Goal: Information Seeking & Learning: Learn about a topic

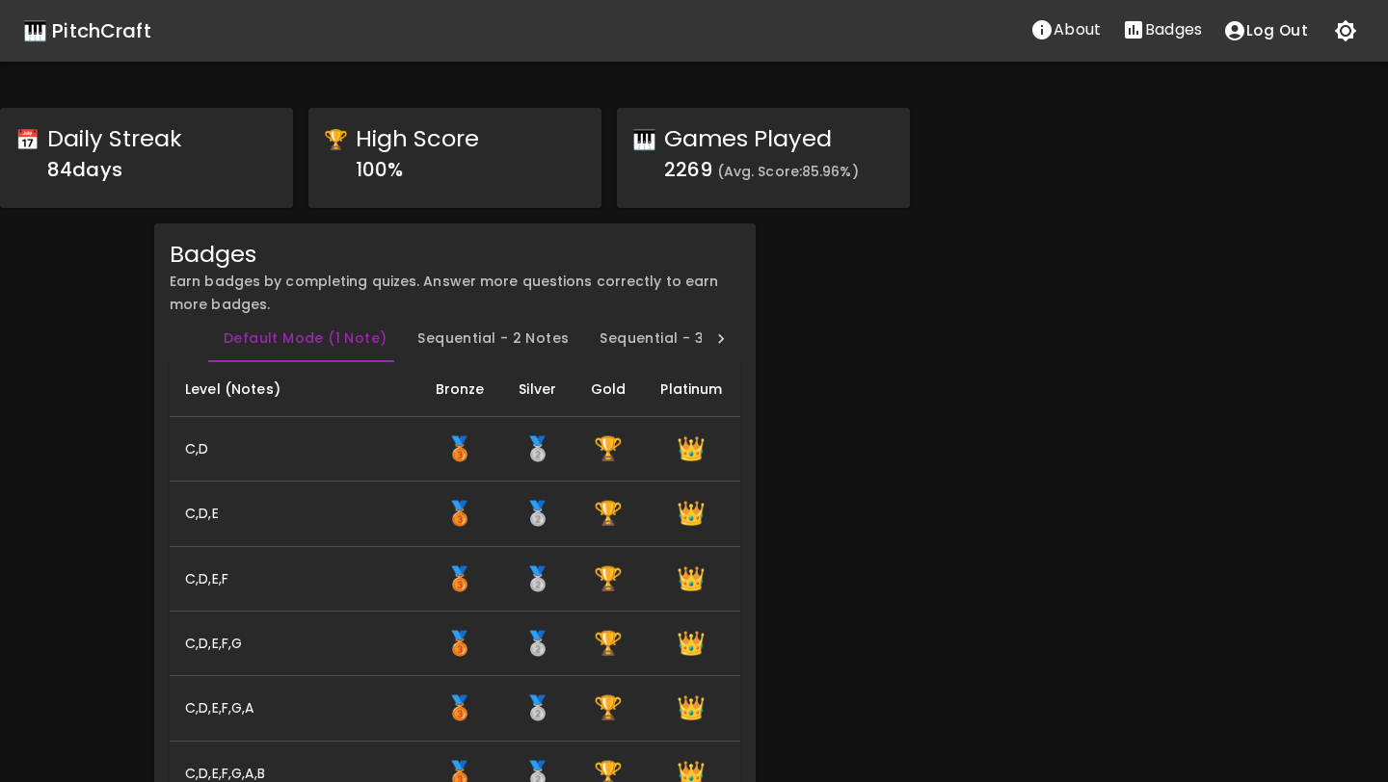
click at [503, 339] on button "Sequential - 2 Notes" at bounding box center [493, 339] width 182 height 46
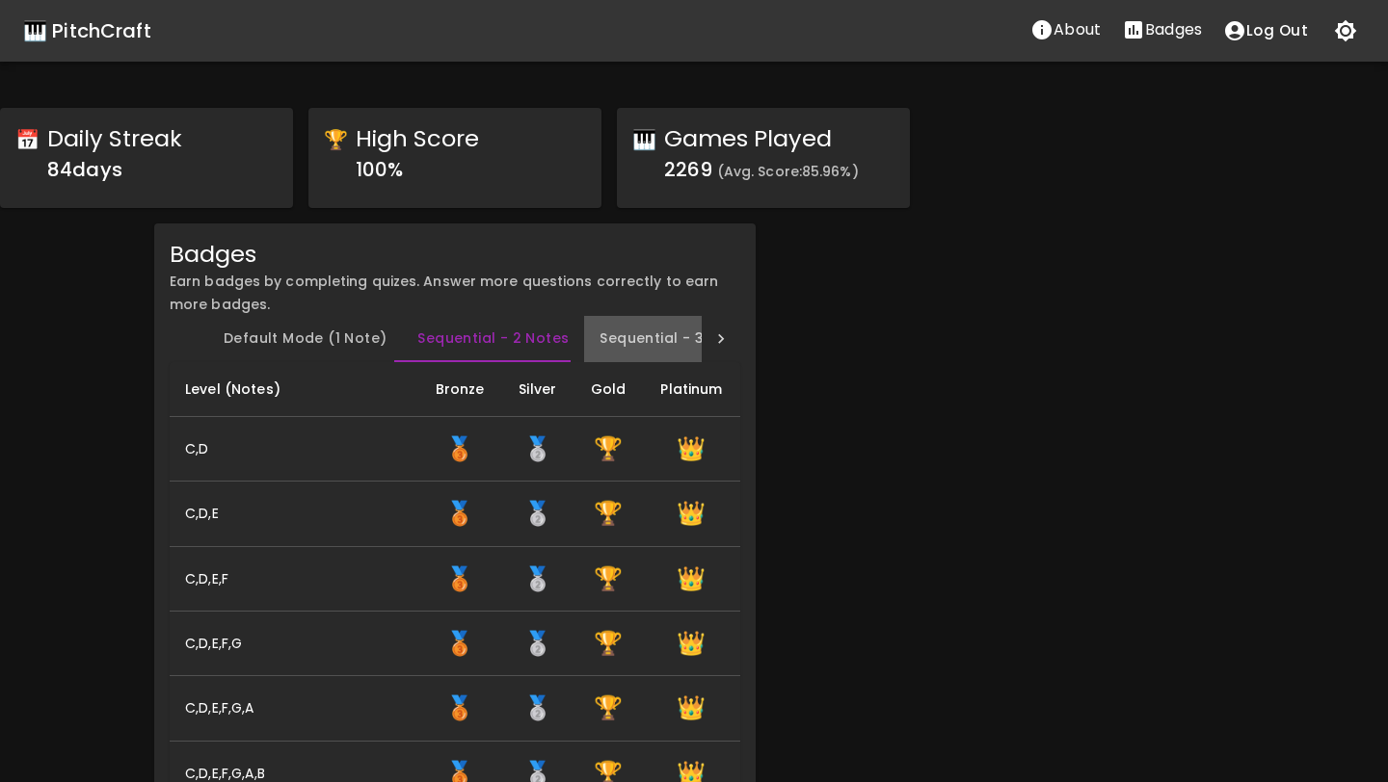
click at [611, 339] on button "Sequential - 3 Notes" at bounding box center [675, 339] width 182 height 46
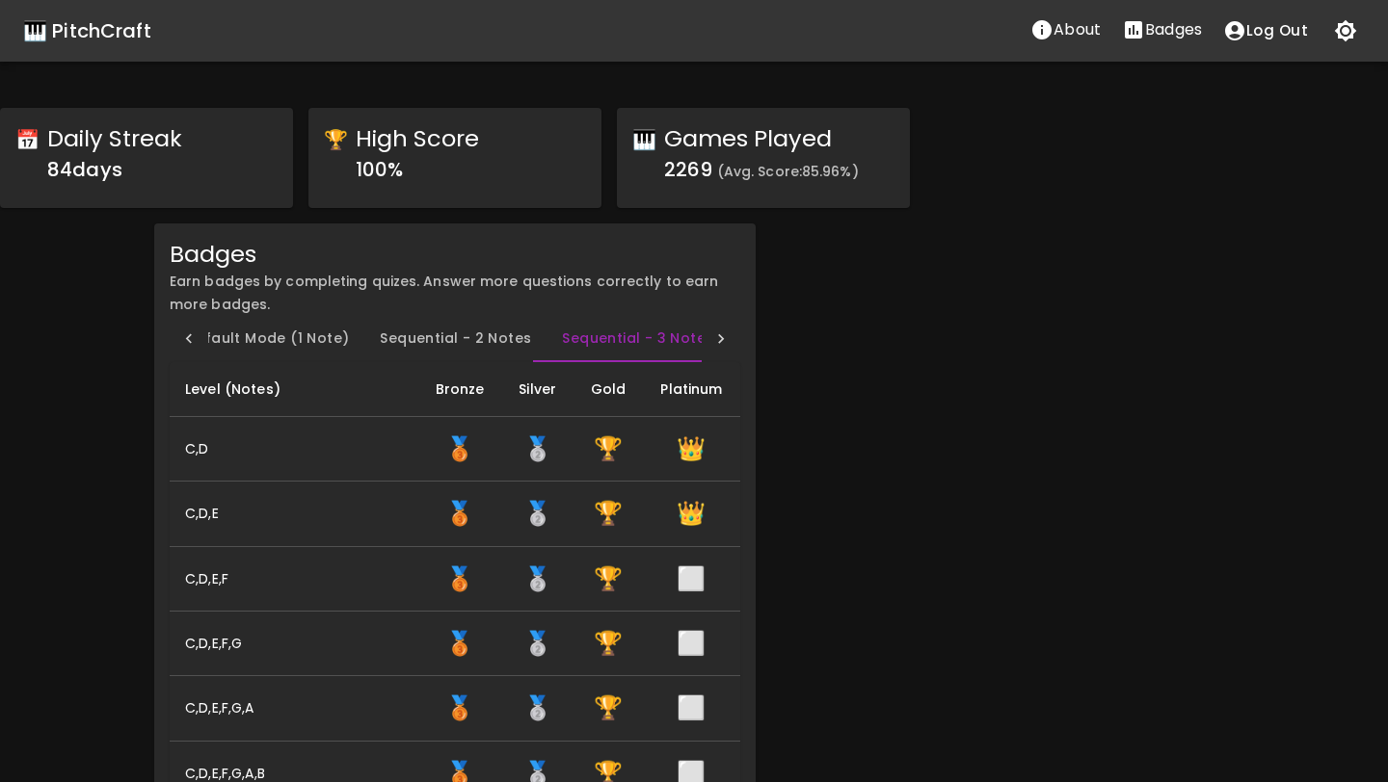
scroll to position [0, 45]
click at [721, 341] on icon at bounding box center [720, 339] width 19 height 19
click at [516, 342] on button "Chord - 2 Notes" at bounding box center [508, 339] width 150 height 46
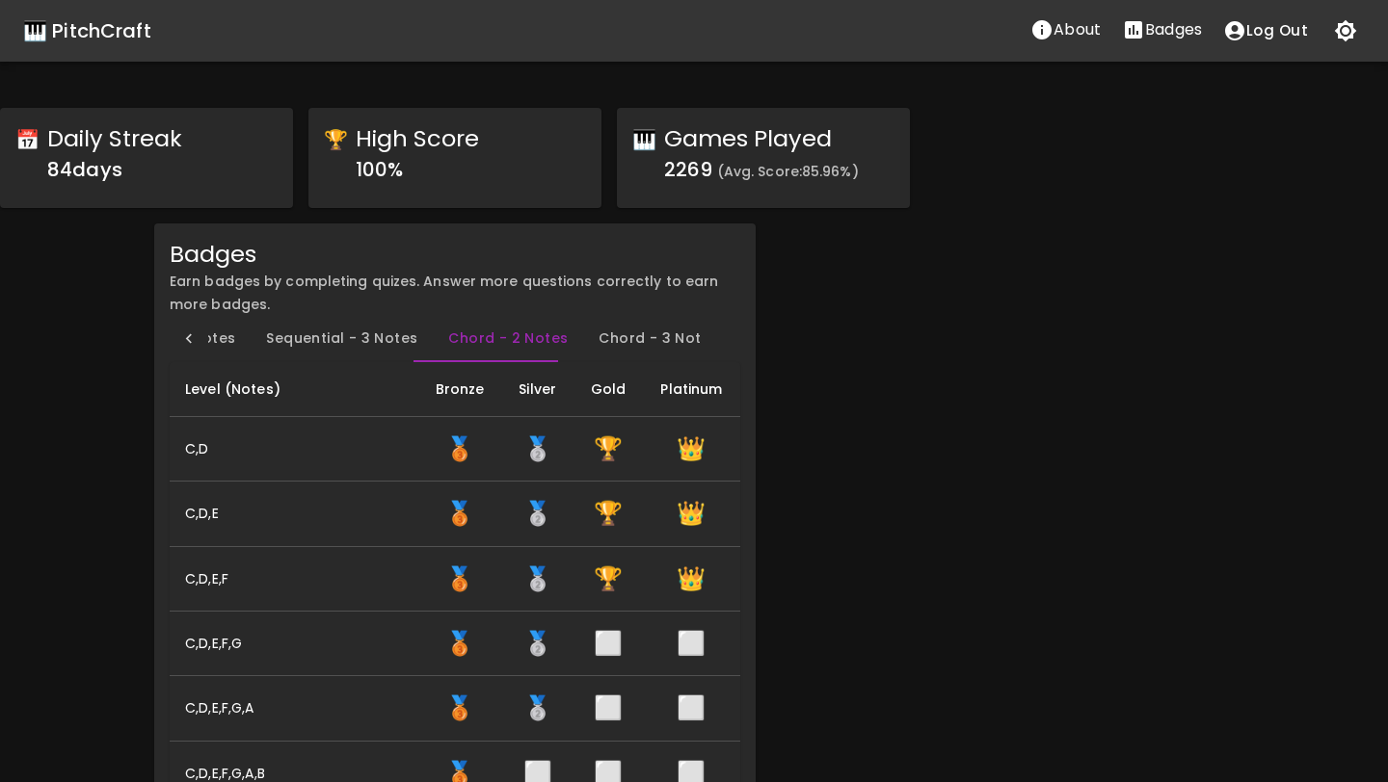
click at [596, 341] on button "Chord - 3 Notes" at bounding box center [658, 339] width 150 height 46
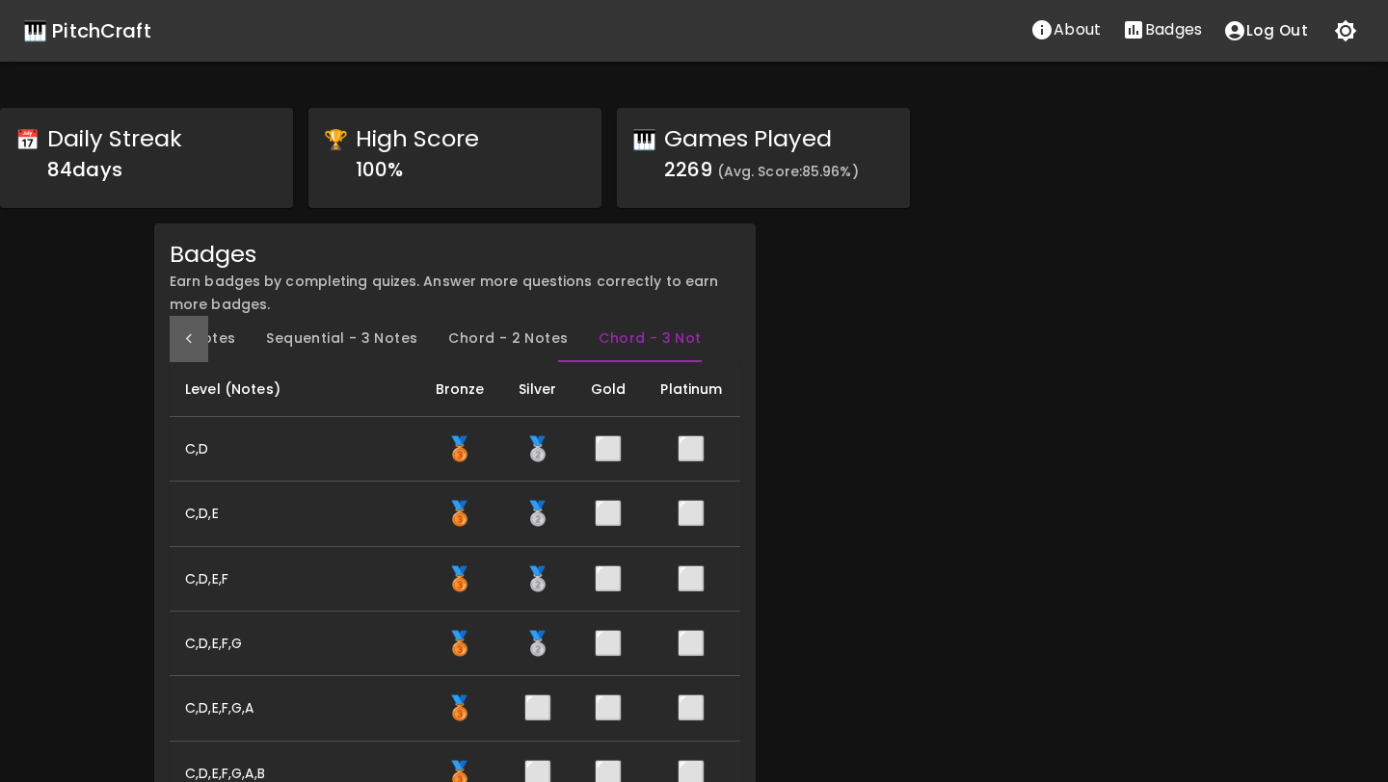
click at [189, 337] on icon at bounding box center [188, 339] width 19 height 19
click at [189, 337] on div "Default Mode (1 Note) Sequential - 2 Notes Sequential - 3 Notes Chord - 2 Notes…" at bounding box center [455, 339] width 570 height 46
click at [112, 23] on div "🎹 PitchCraft" at bounding box center [87, 30] width 128 height 31
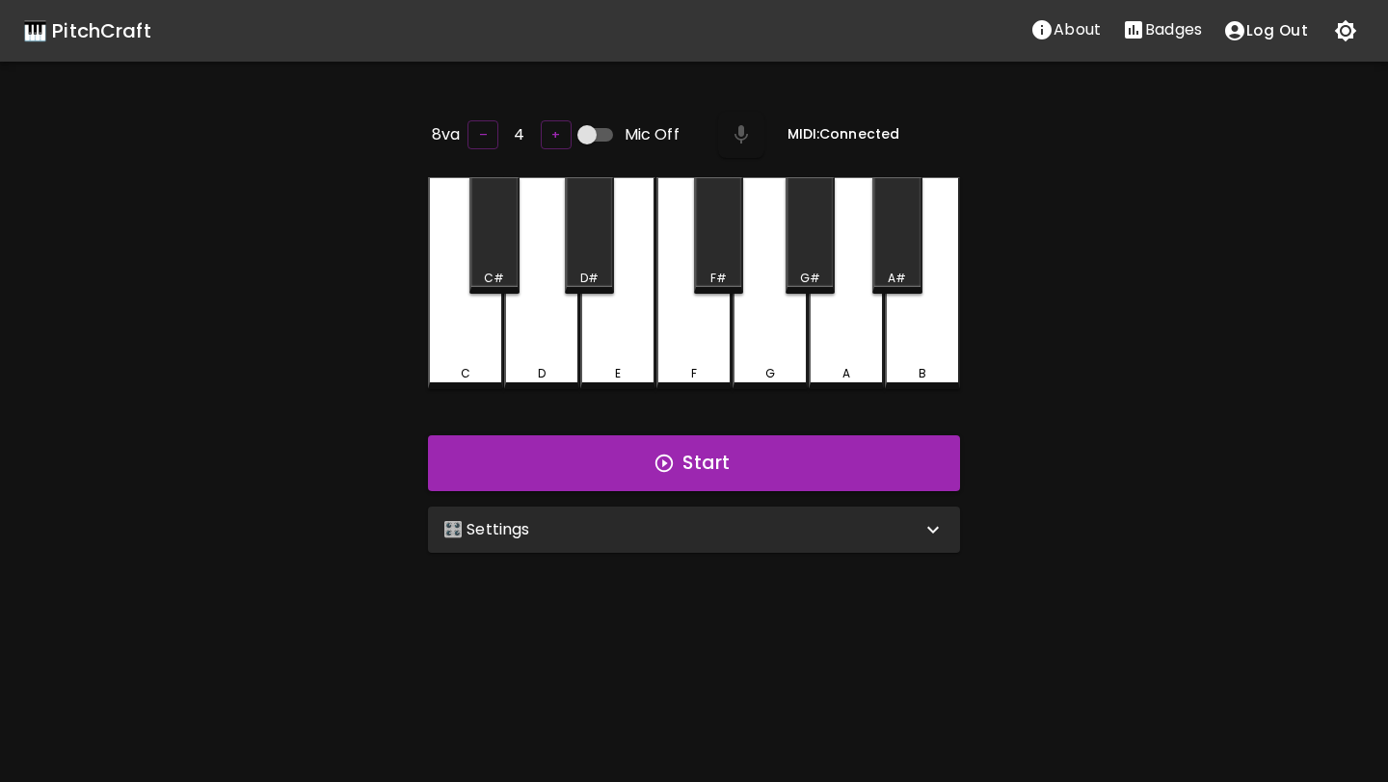
click at [577, 525] on div "🎛️ Settings" at bounding box center [682, 529] width 478 height 23
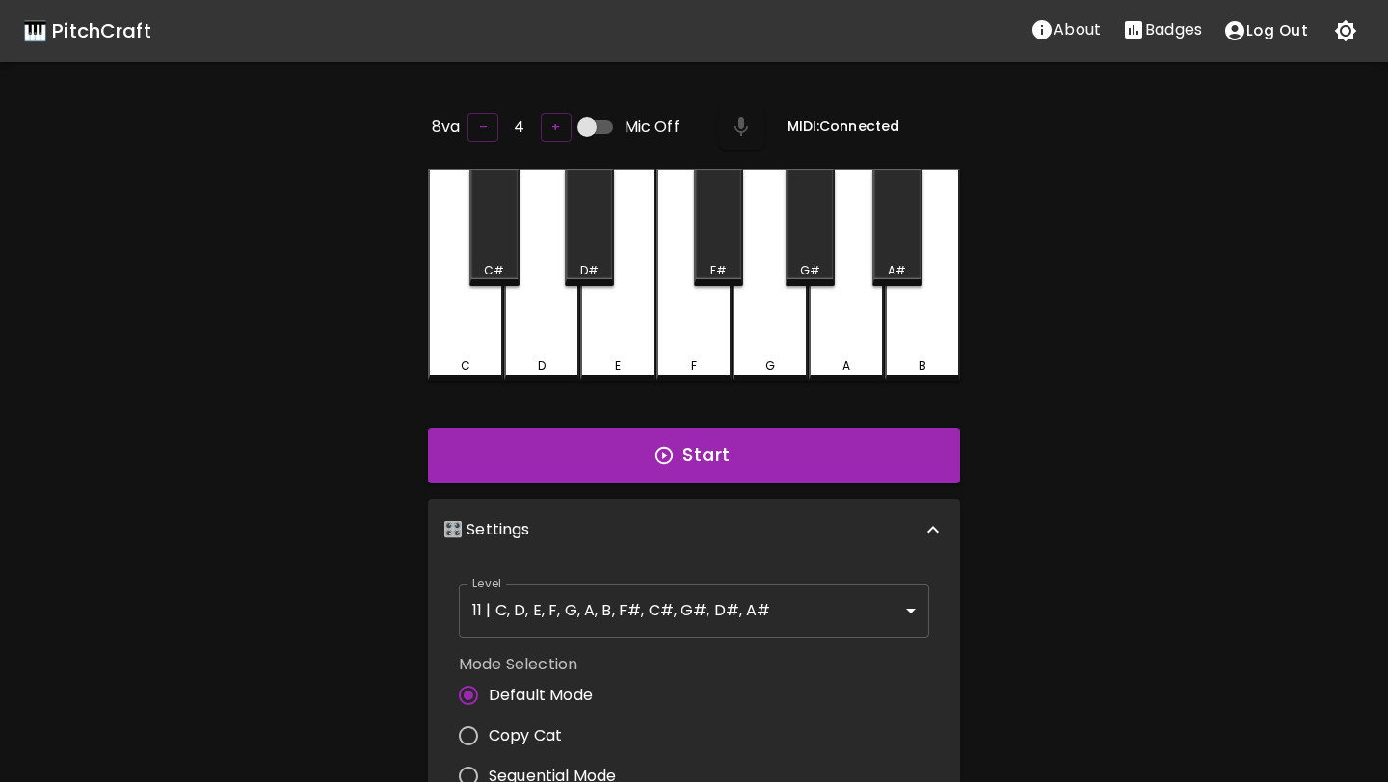
scroll to position [91, 0]
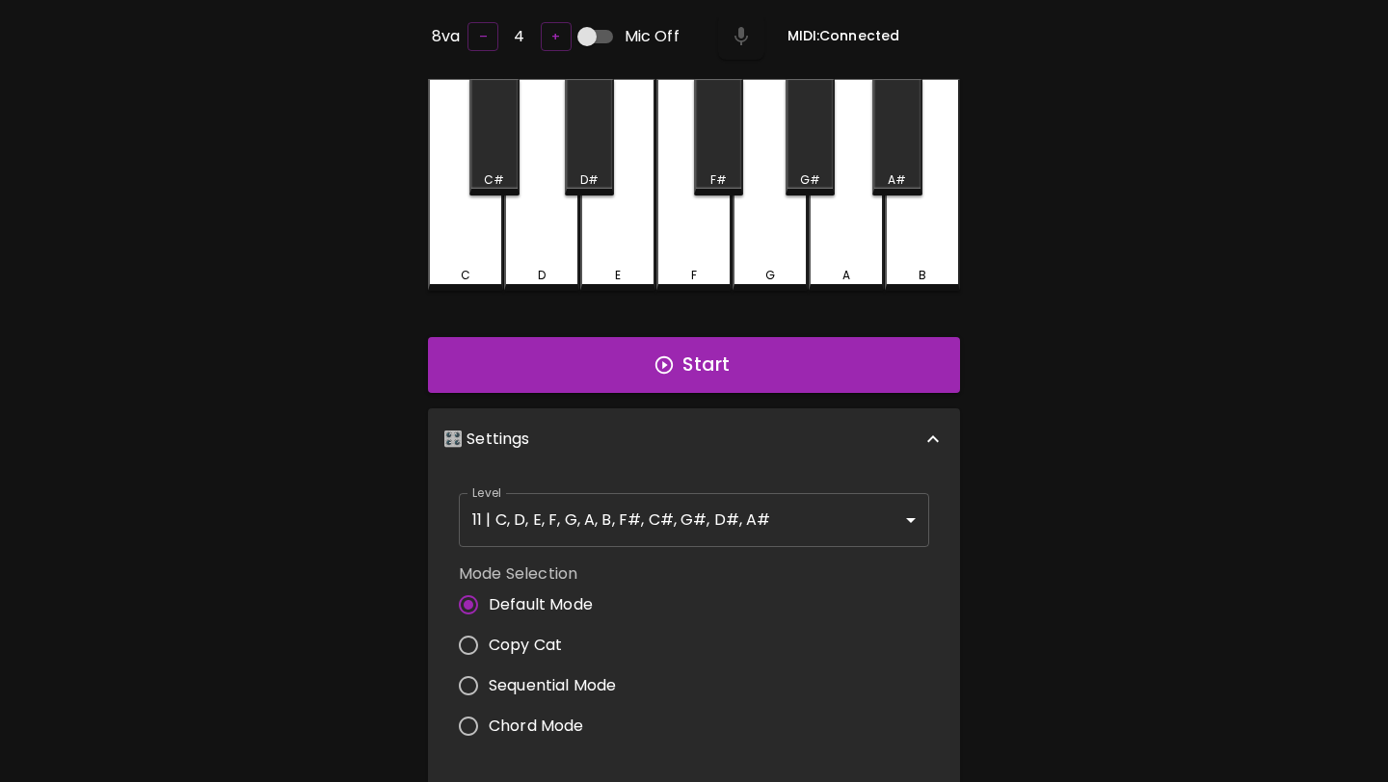
click at [531, 643] on span "Copy Cat" at bounding box center [525, 645] width 73 height 23
click at [489, 643] on input "Copy Cat" at bounding box center [468, 645] width 40 height 40
radio input "true"
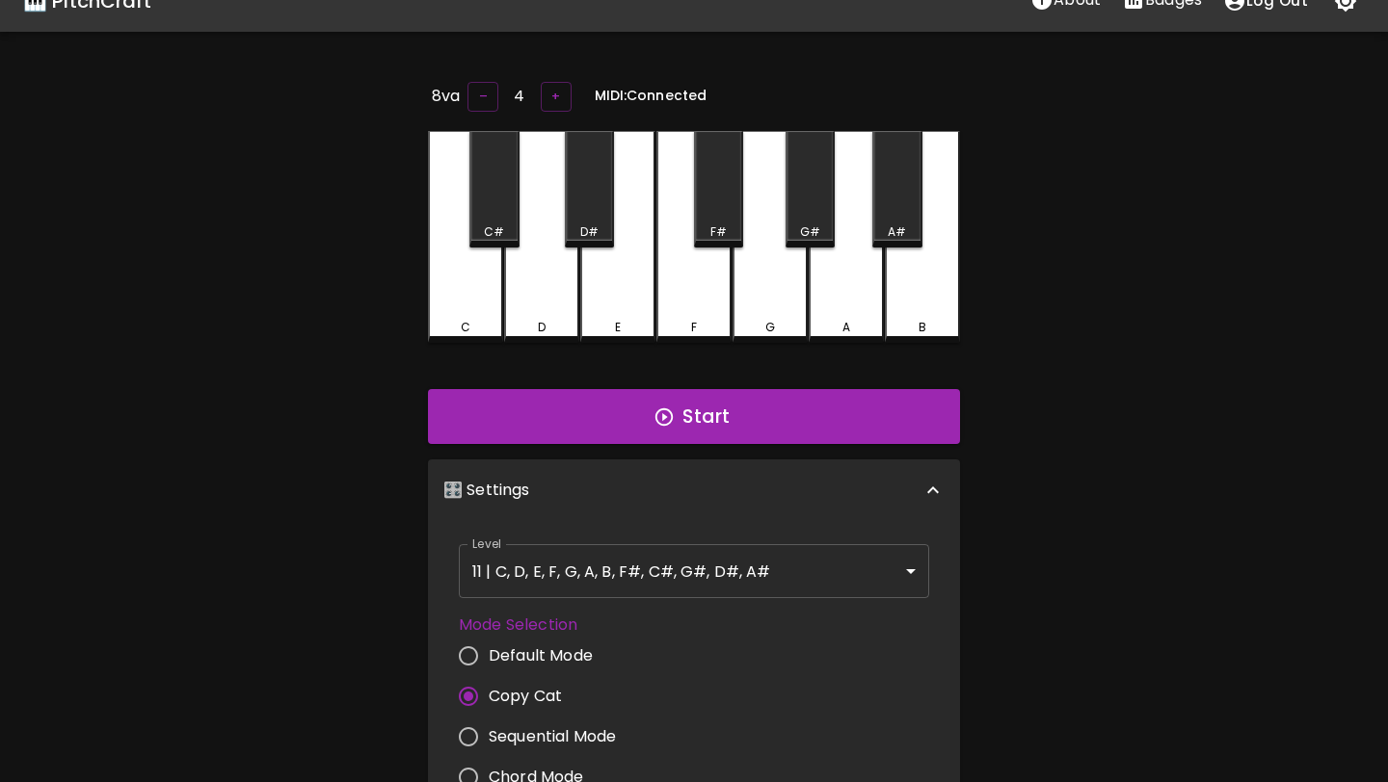
scroll to position [31, 0]
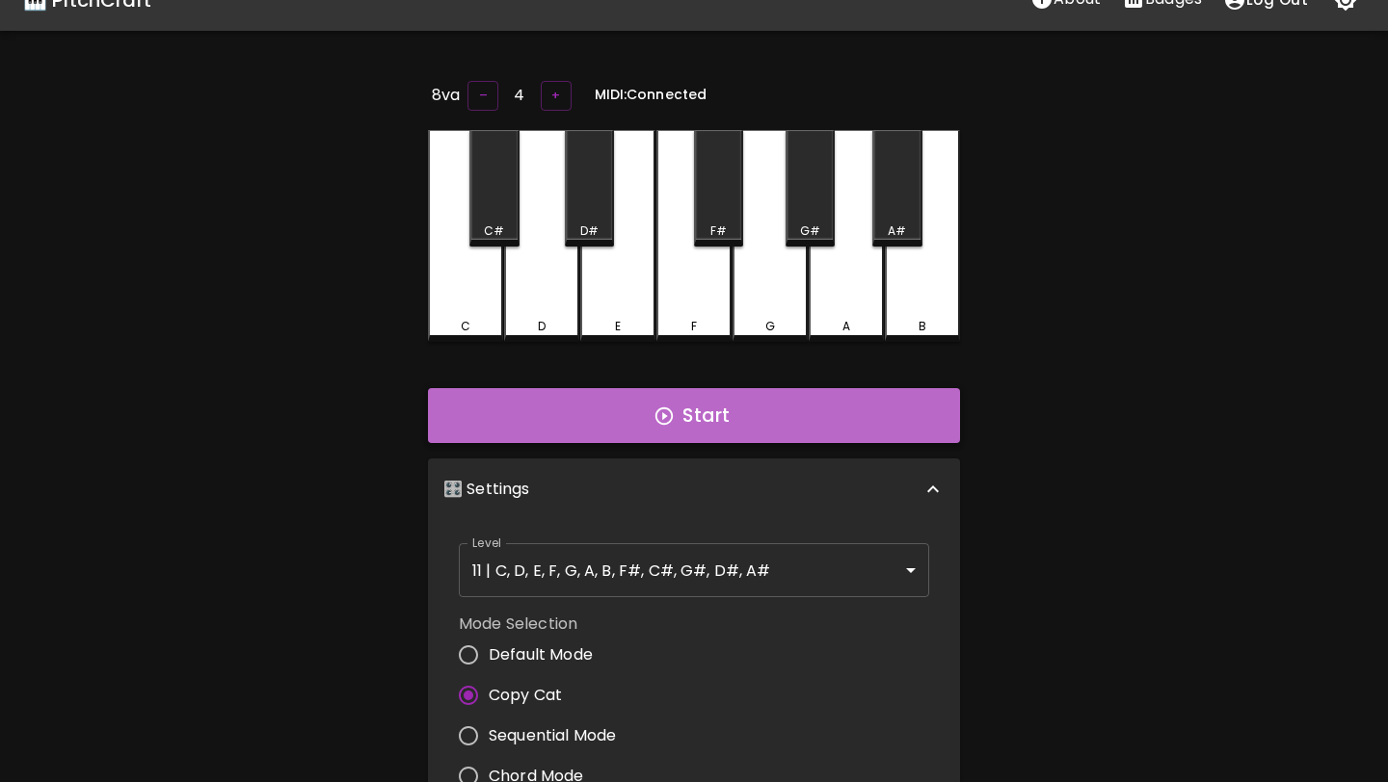
click at [623, 431] on button "Start" at bounding box center [694, 416] width 532 height 56
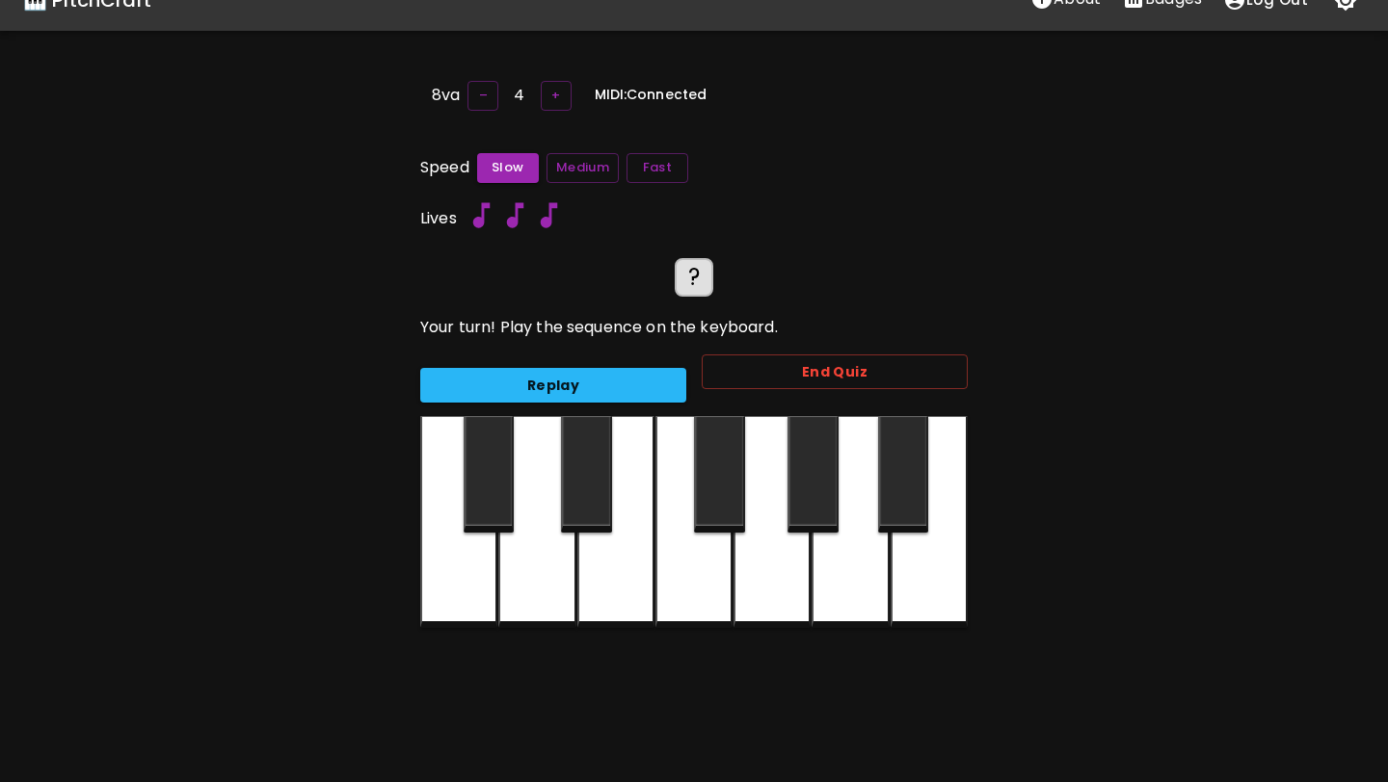
click at [790, 570] on div at bounding box center [771, 522] width 77 height 212
click at [649, 172] on button "Fast" at bounding box center [657, 168] width 62 height 30
click at [749, 554] on div at bounding box center [771, 522] width 77 height 212
click at [622, 550] on div at bounding box center [615, 522] width 77 height 212
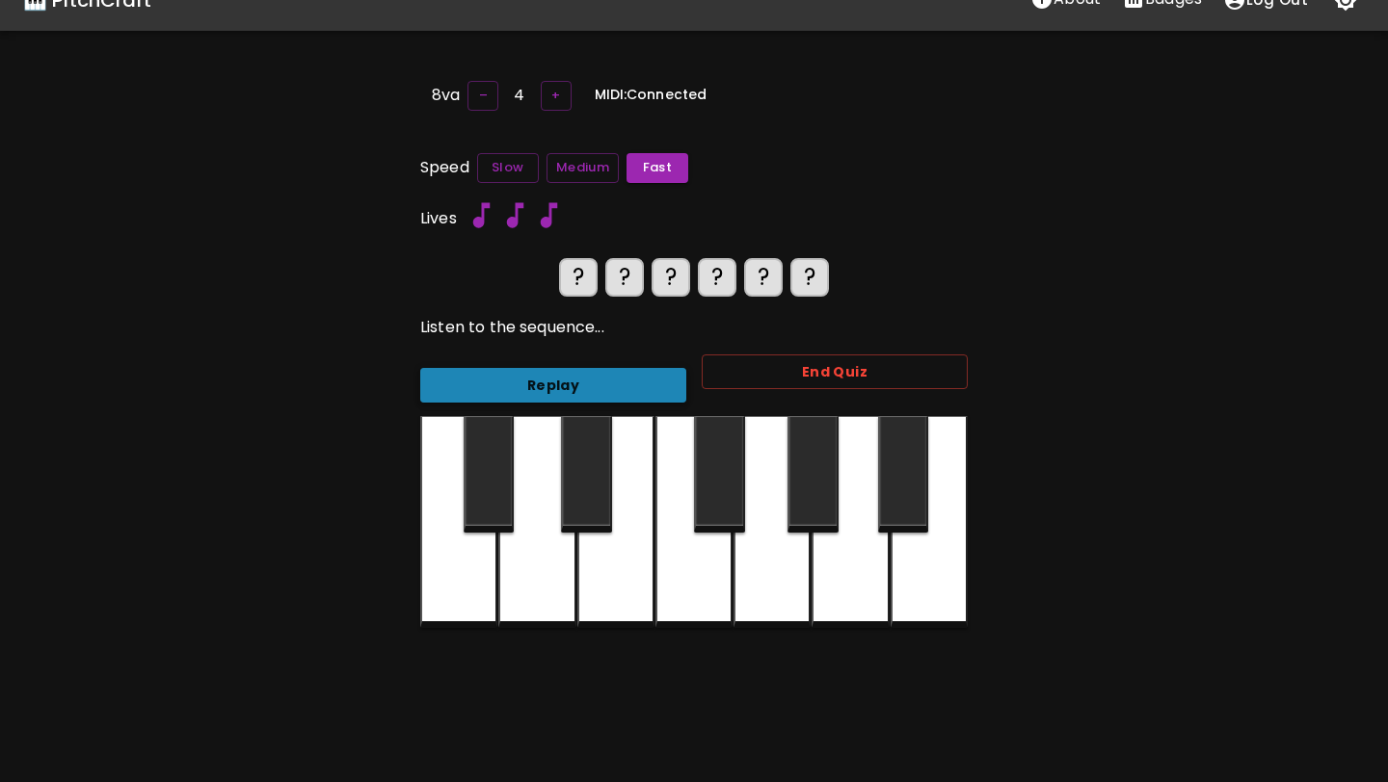
click at [614, 388] on button "Replay" at bounding box center [553, 386] width 266 height 36
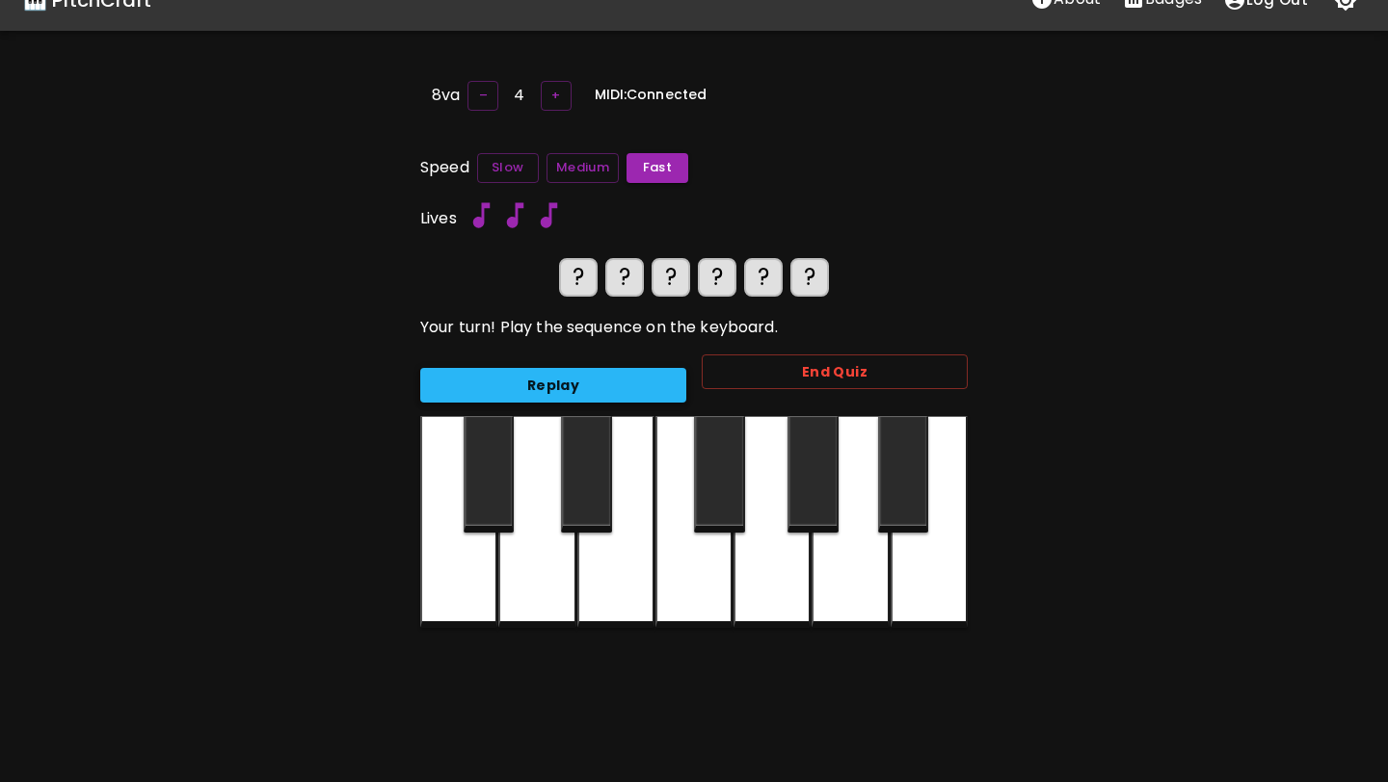
click at [614, 388] on button "Replay" at bounding box center [553, 386] width 266 height 36
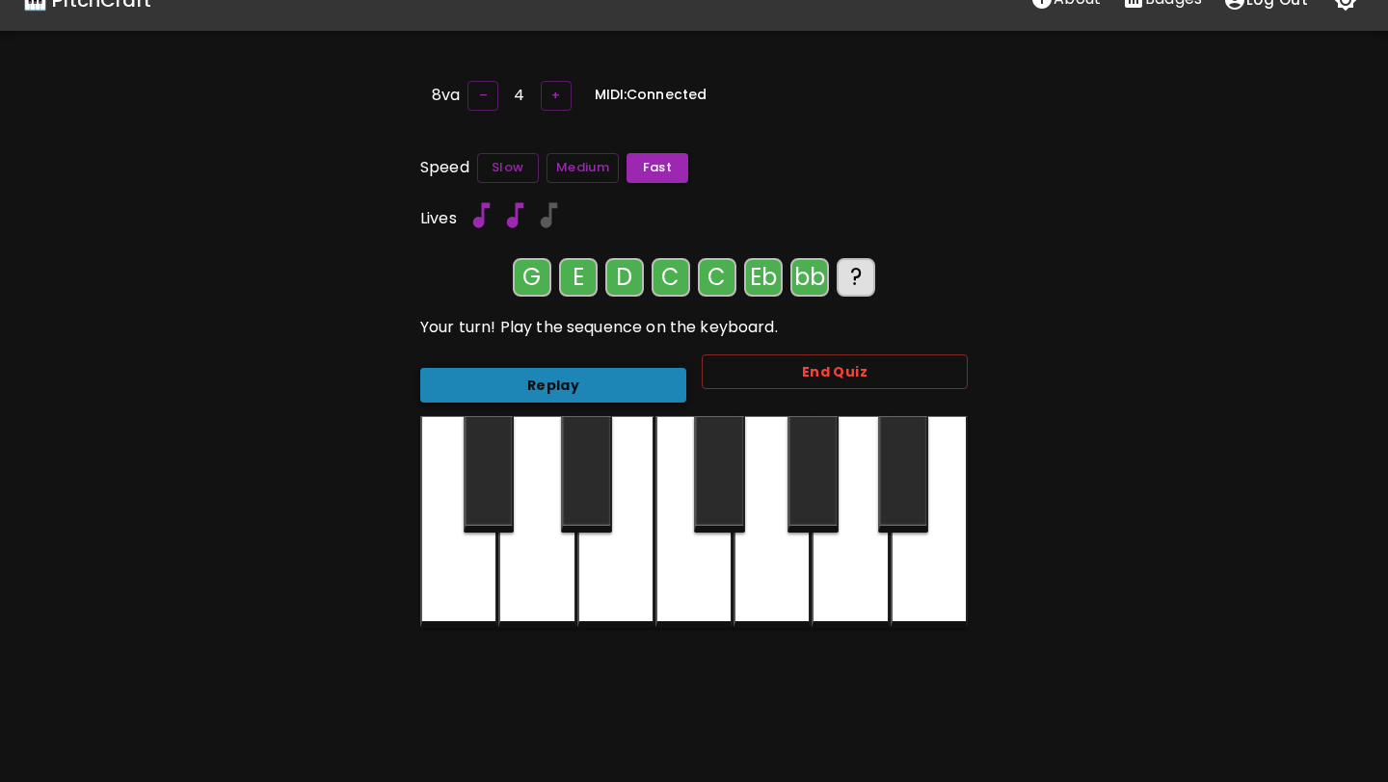
click at [614, 388] on button "Replay" at bounding box center [553, 386] width 266 height 36
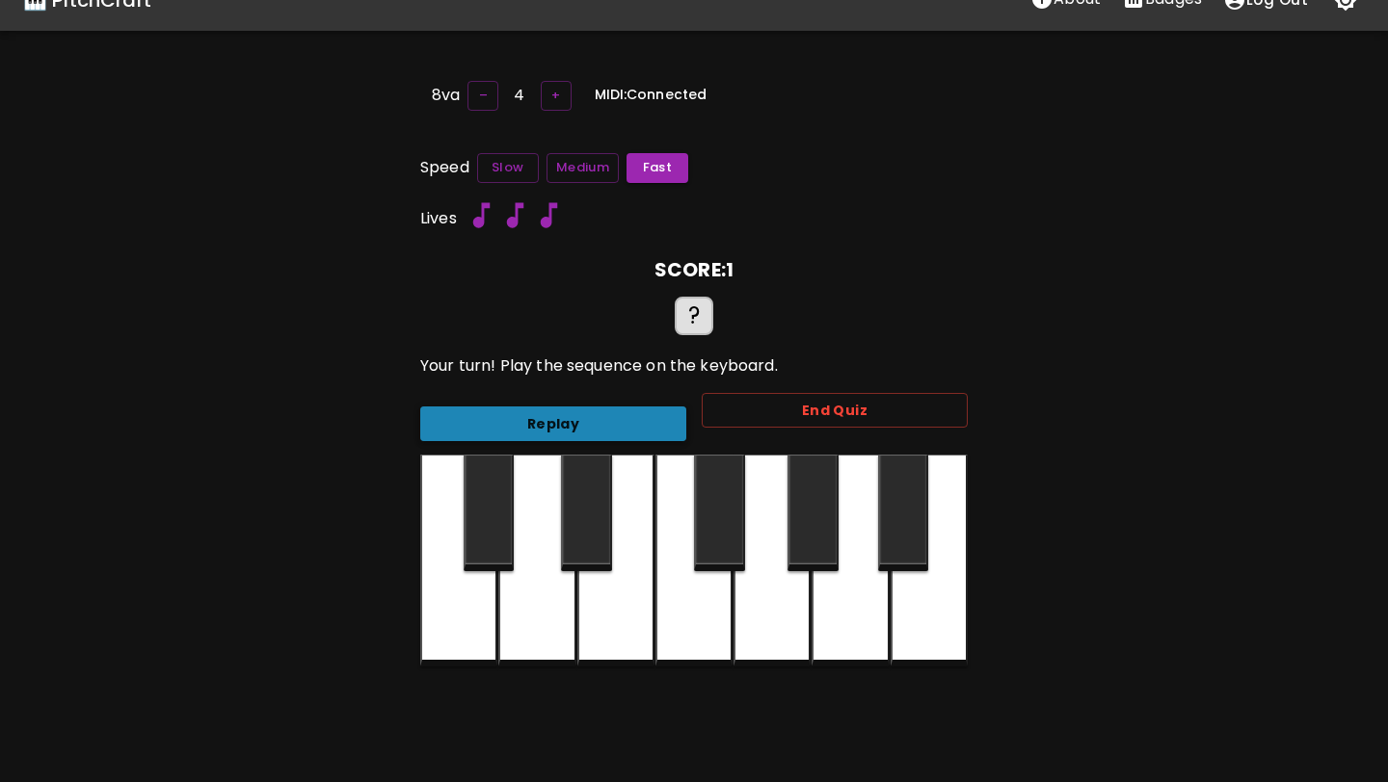
click at [601, 419] on button "Replay" at bounding box center [553, 425] width 266 height 36
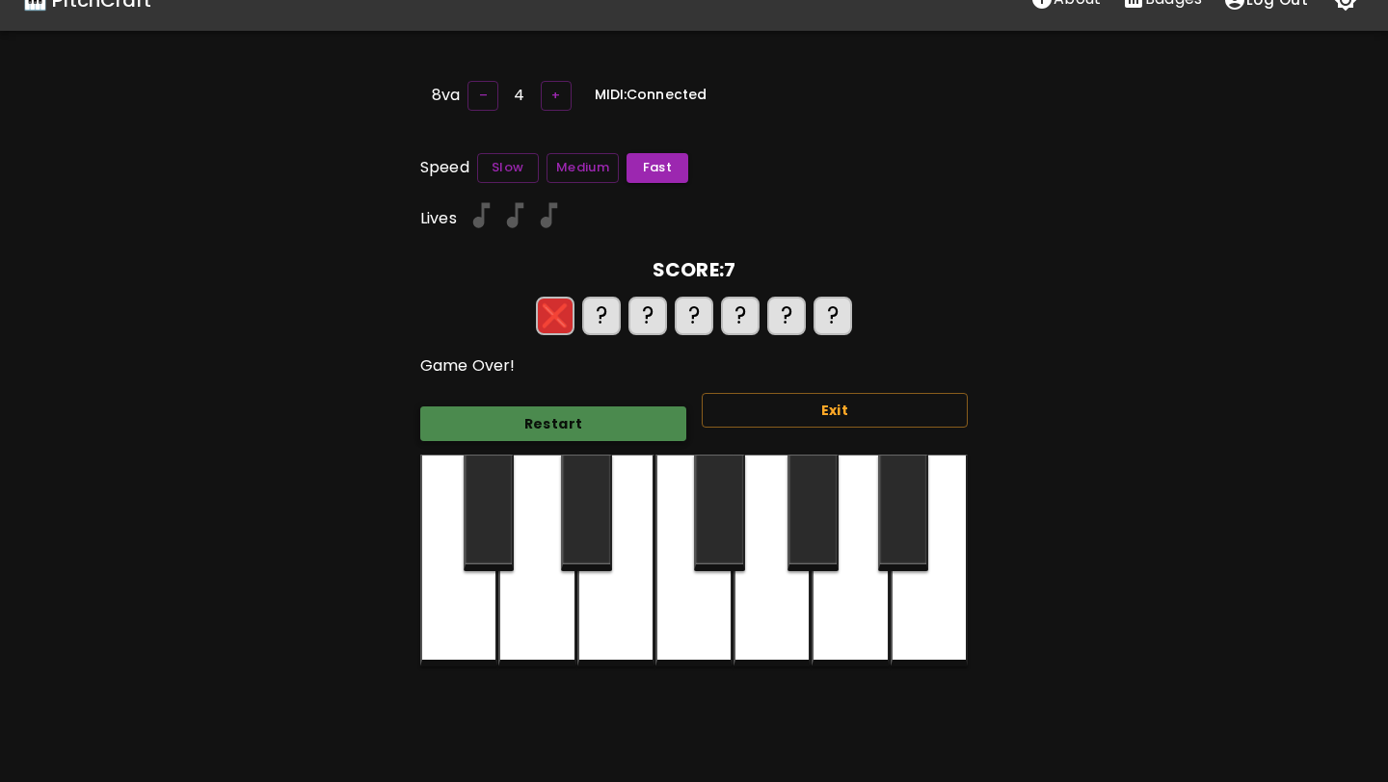
click at [601, 419] on button "Restart" at bounding box center [553, 425] width 266 height 36
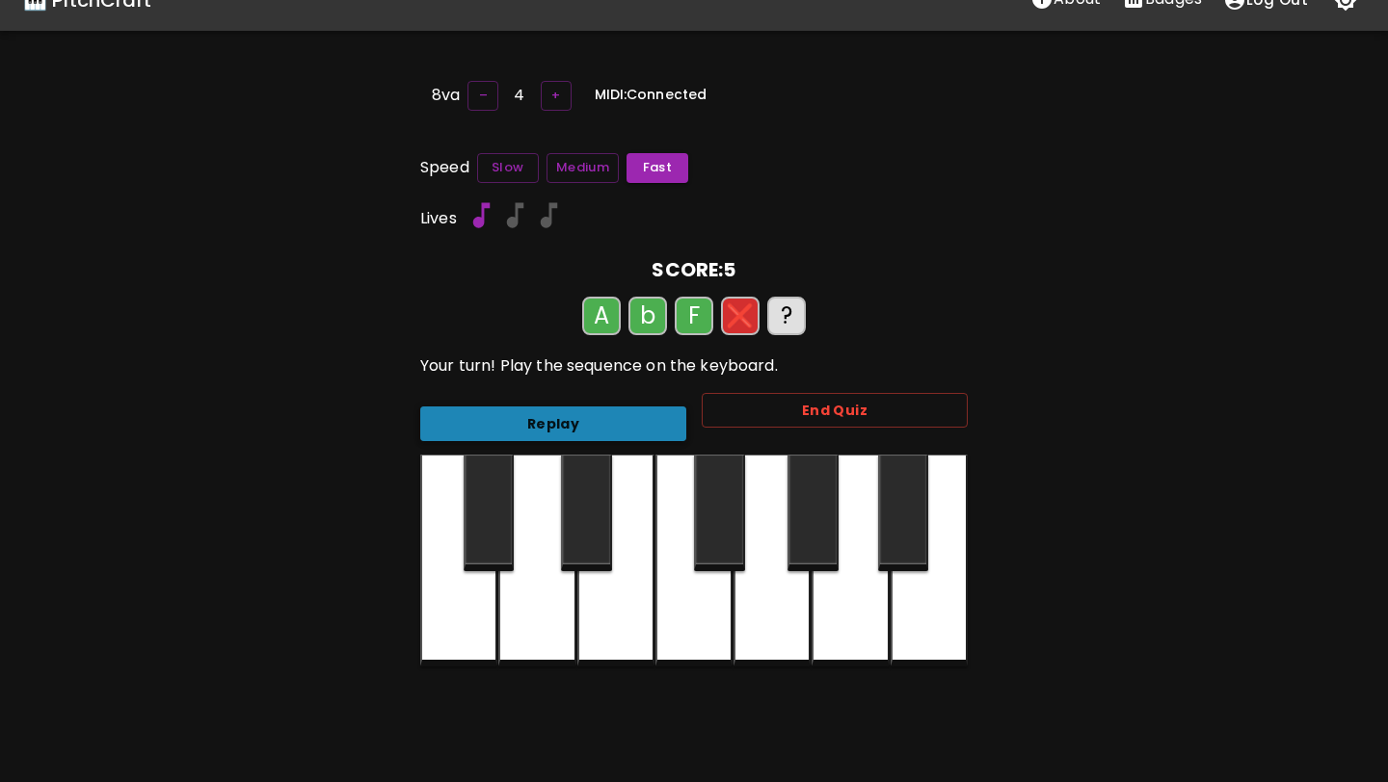
click at [601, 419] on button "Replay" at bounding box center [553, 425] width 266 height 36
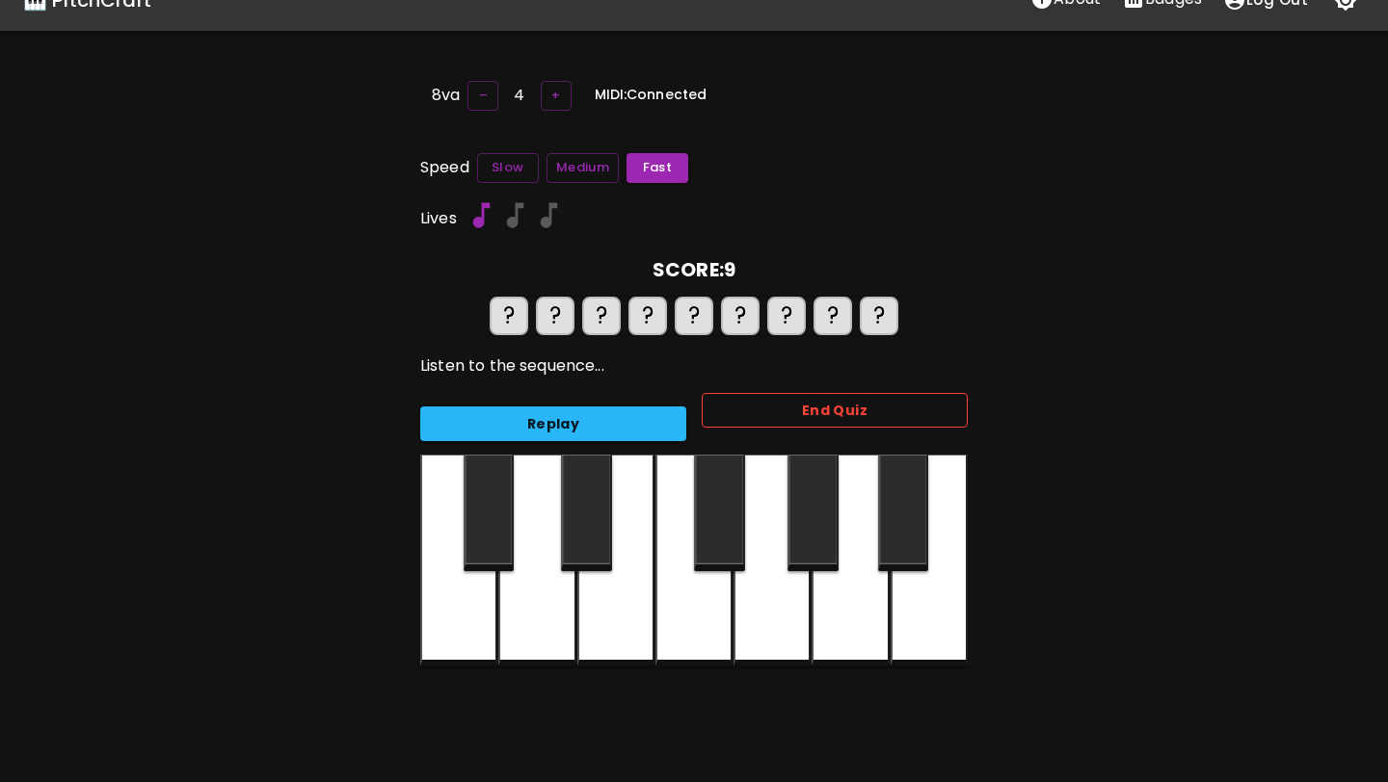
click at [756, 409] on button "End Quiz" at bounding box center [834, 411] width 266 height 36
